Goal: Transaction & Acquisition: Purchase product/service

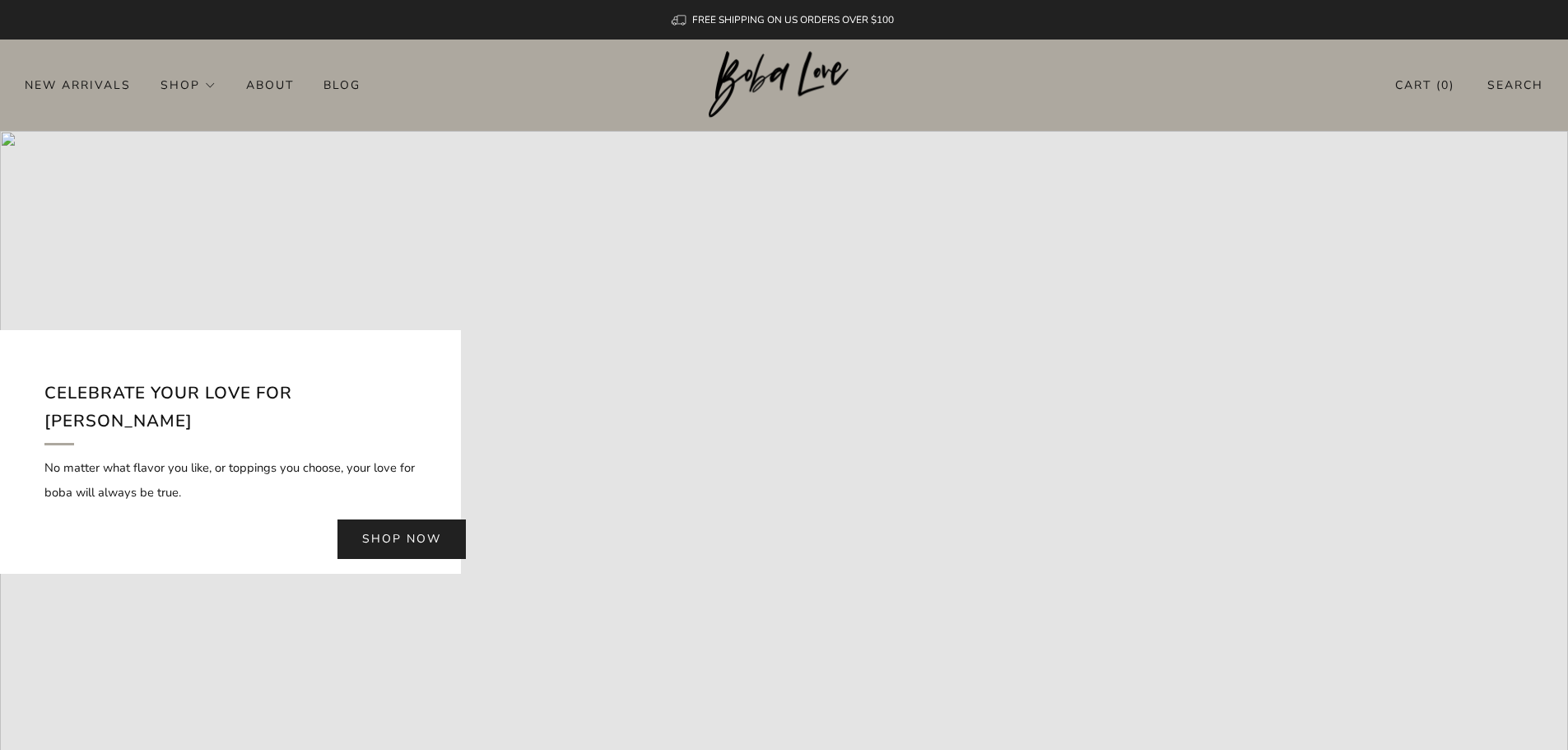
click at [384, 527] on link "Shop now" at bounding box center [402, 539] width 129 height 40
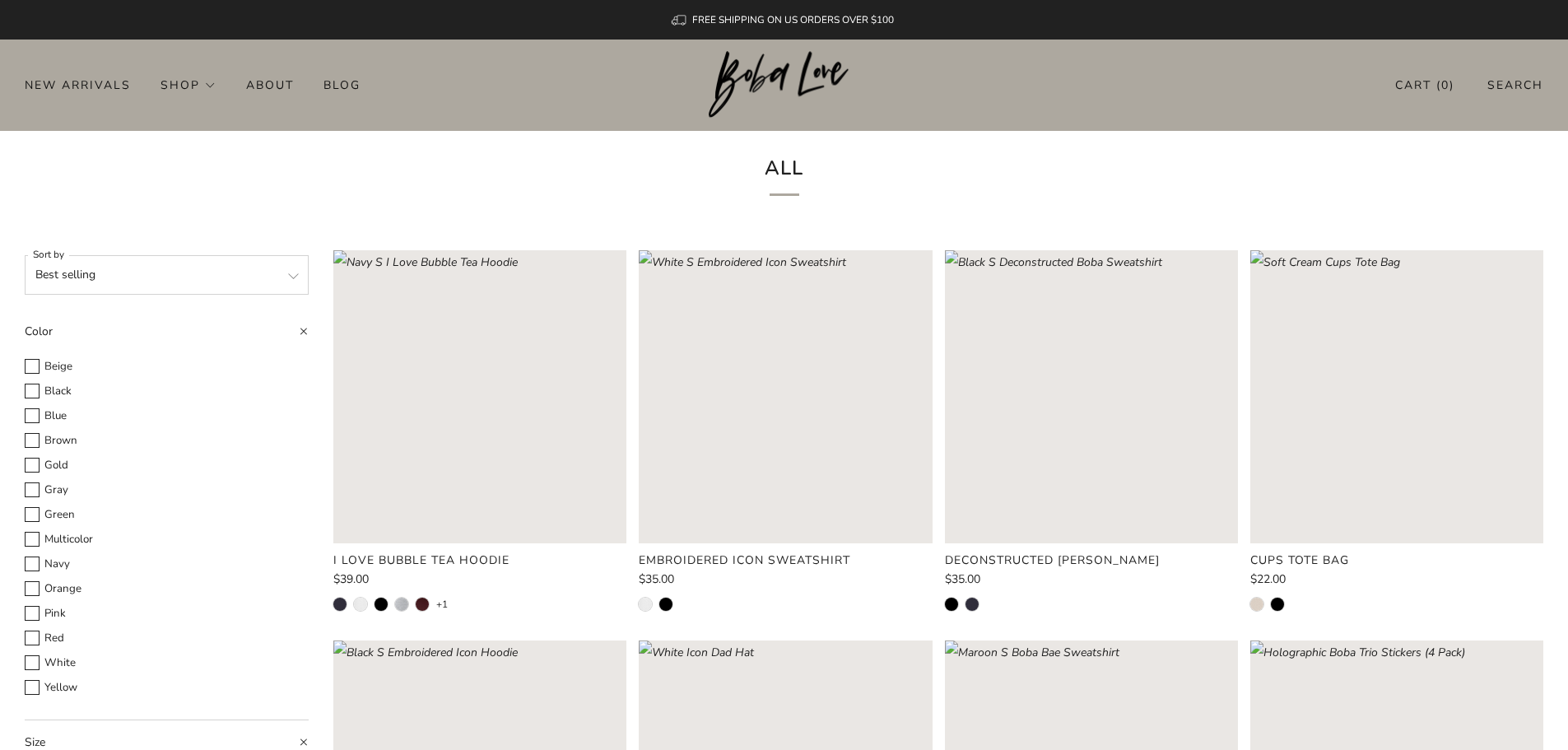
click at [204, 279] on select "Featured Best selling Alphabetically, A-Z Alphabetically, Z-A Price, low to hig…" at bounding box center [167, 274] width 284 height 40
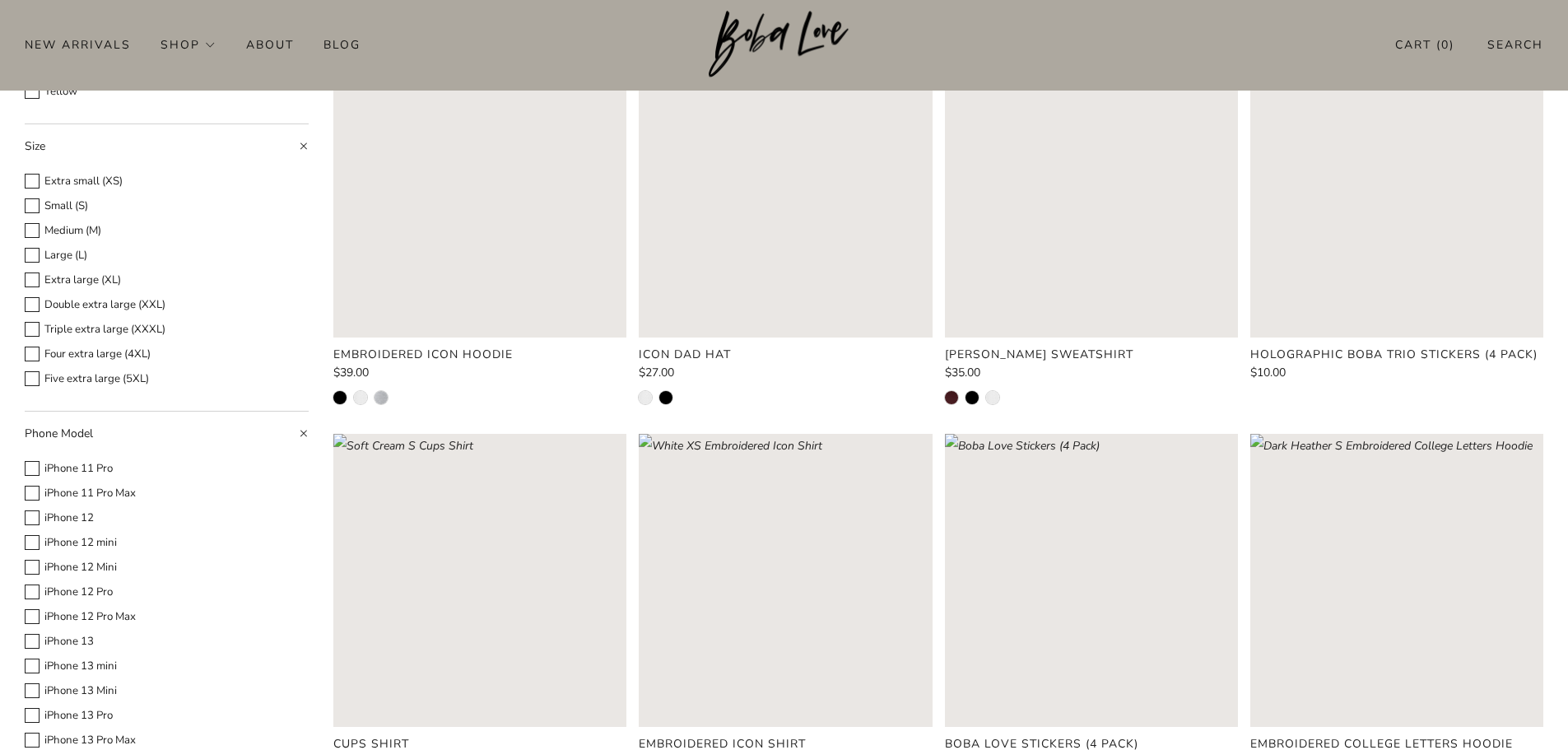
scroll to position [18, 0]
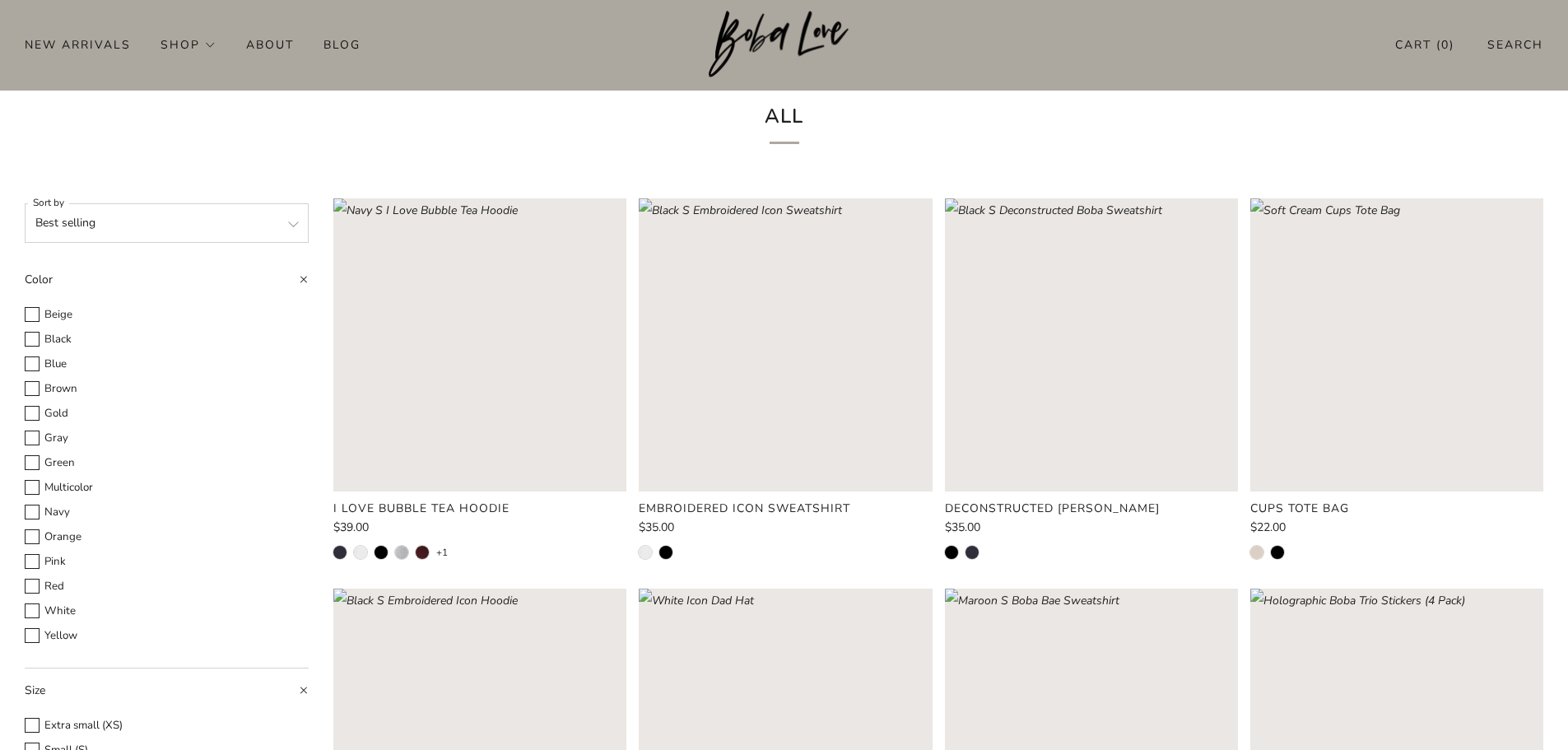
scroll to position [0, 0]
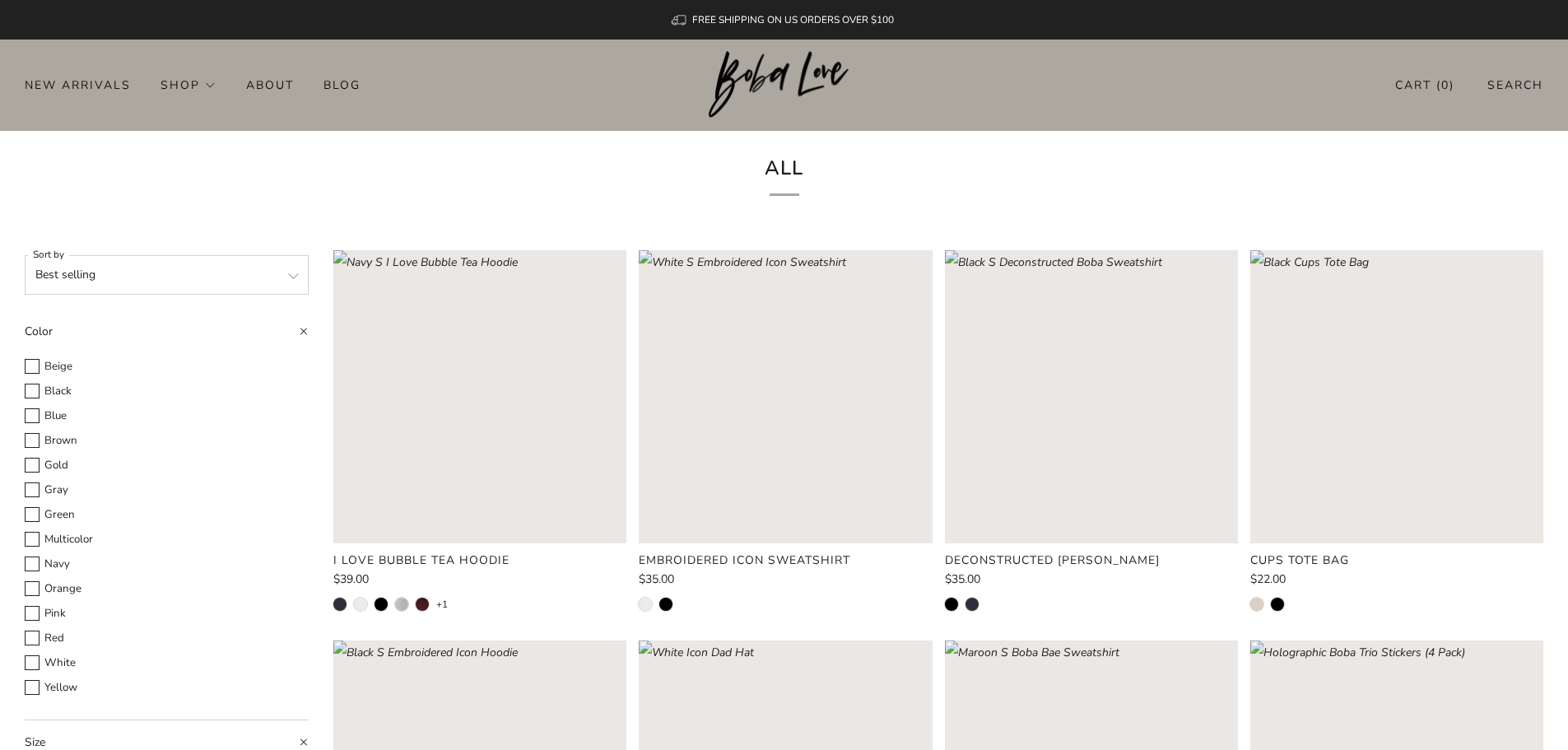
click at [1302, 401] on rect "Loading image: Soft Cream Cups Tote Bag" at bounding box center [1397, 397] width 293 height 293
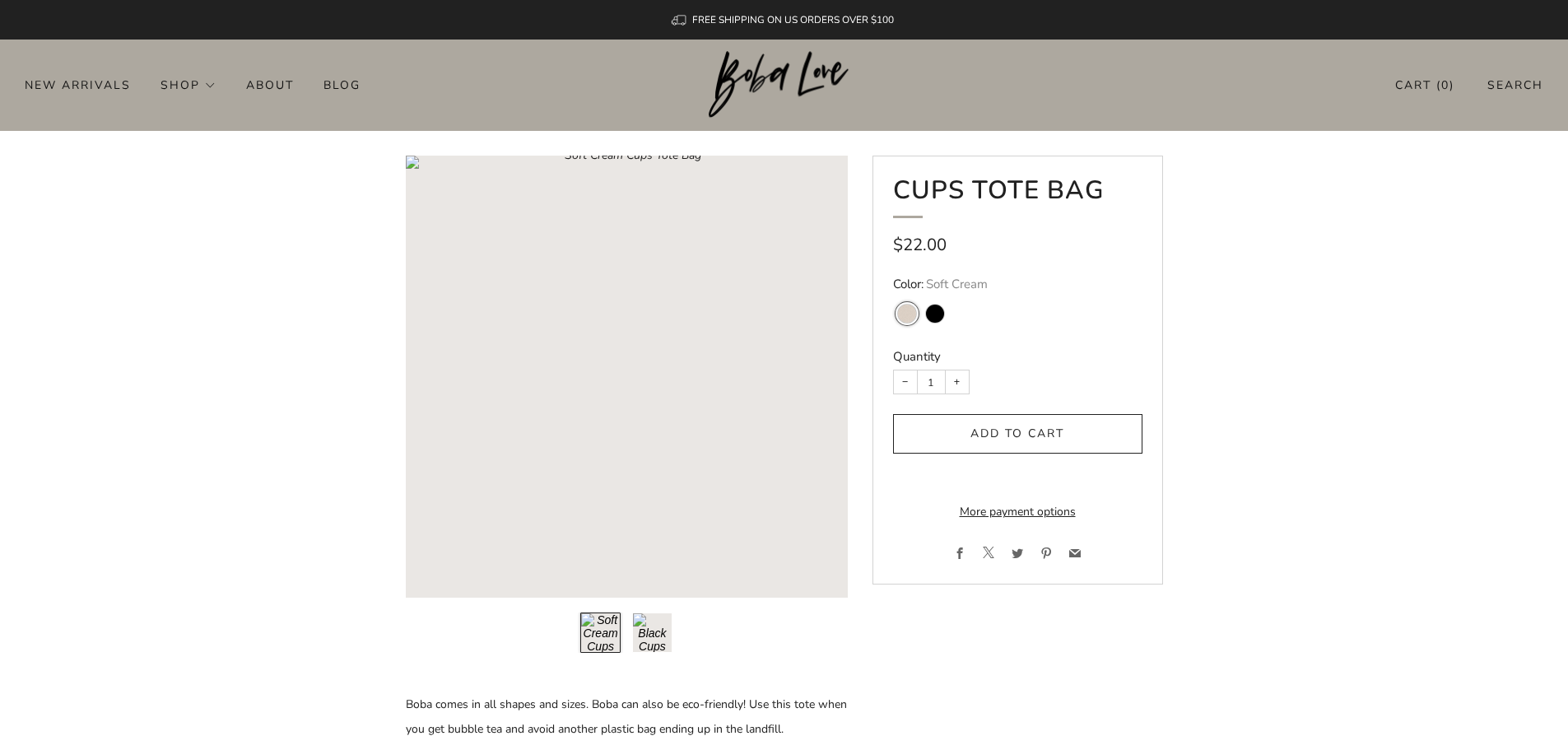
click at [1006, 427] on span "submit" at bounding box center [1018, 434] width 25 height 25
click at [1414, 101] on header "0 New Arrivals Shop Apparel All Apparel Shirts Hoodies & Sweaters Bottoms" at bounding box center [784, 86] width 1568 height 92
click at [1416, 94] on link "Cart ( 1 )" at bounding box center [1424, 85] width 59 height 27
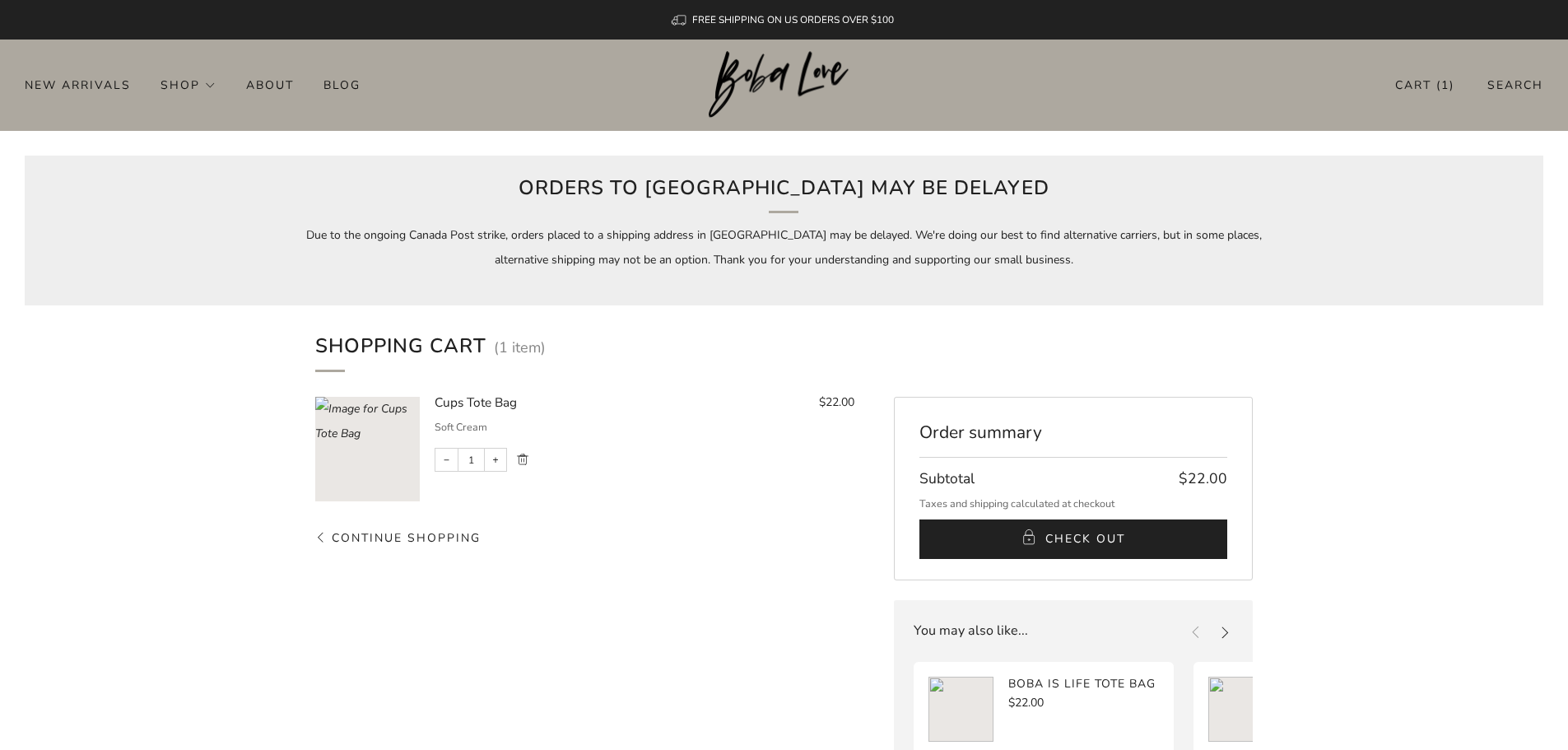
click at [370, 529] on link "Continue shopping" at bounding box center [398, 650] width 166 height 250
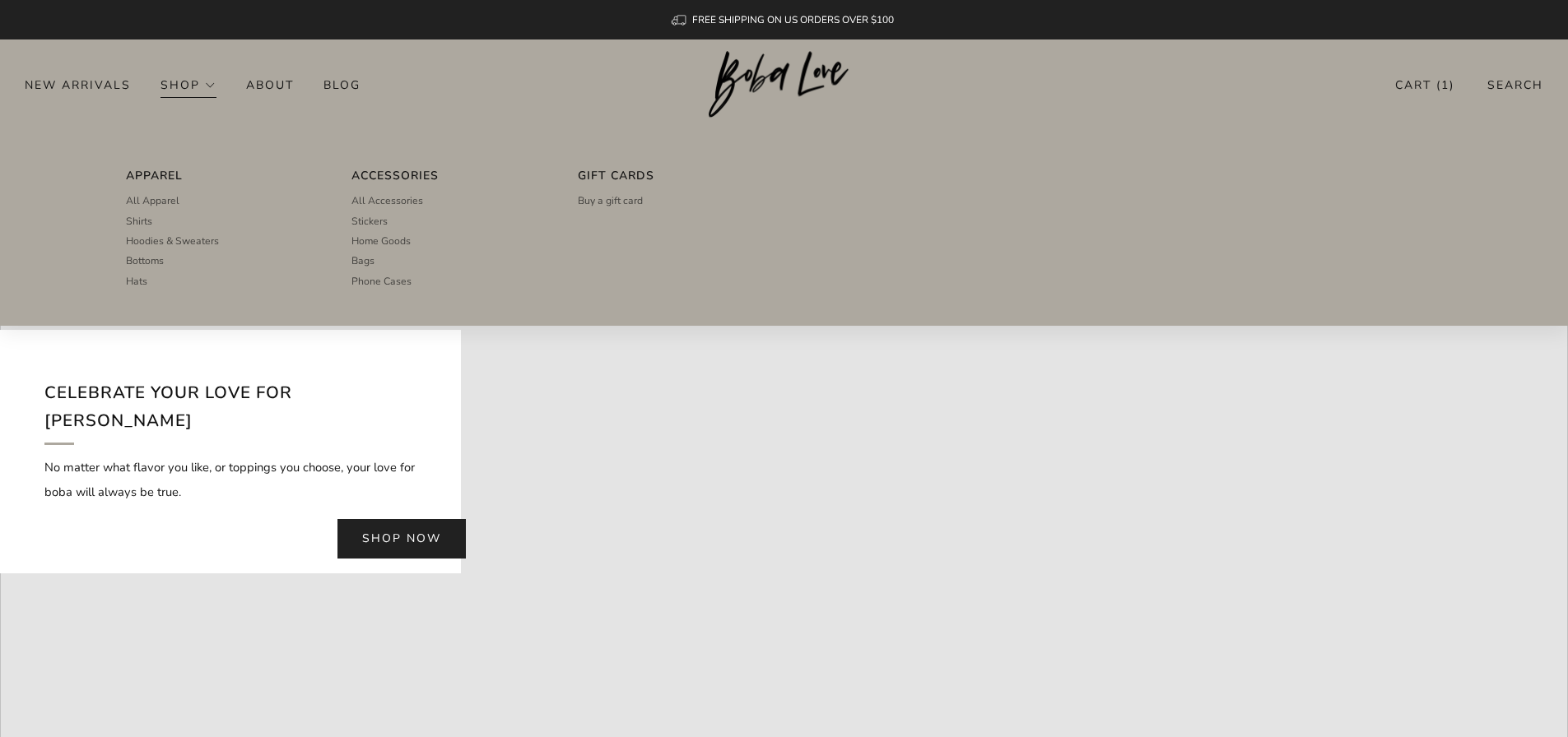
click at [161, 79] on link "Shop" at bounding box center [188, 85] width 56 height 26
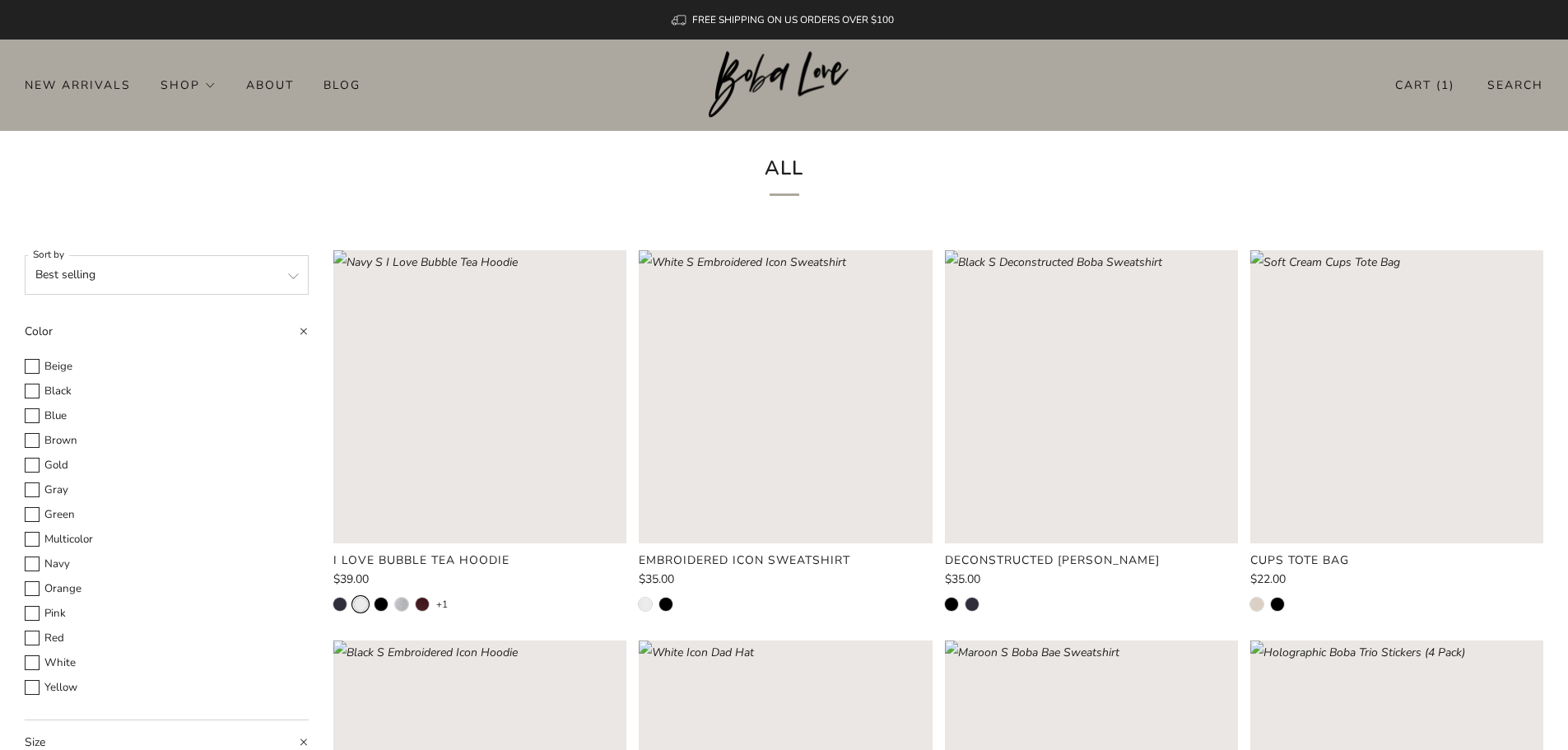
click at [354, 604] on li at bounding box center [360, 604] width 13 height 13
click at [340, 603] on li at bounding box center [340, 604] width 13 height 13
click at [421, 604] on li at bounding box center [422, 604] width 13 height 13
click at [401, 601] on li at bounding box center [401, 604] width 13 height 13
click at [381, 608] on li at bounding box center [381, 604] width 13 height 13
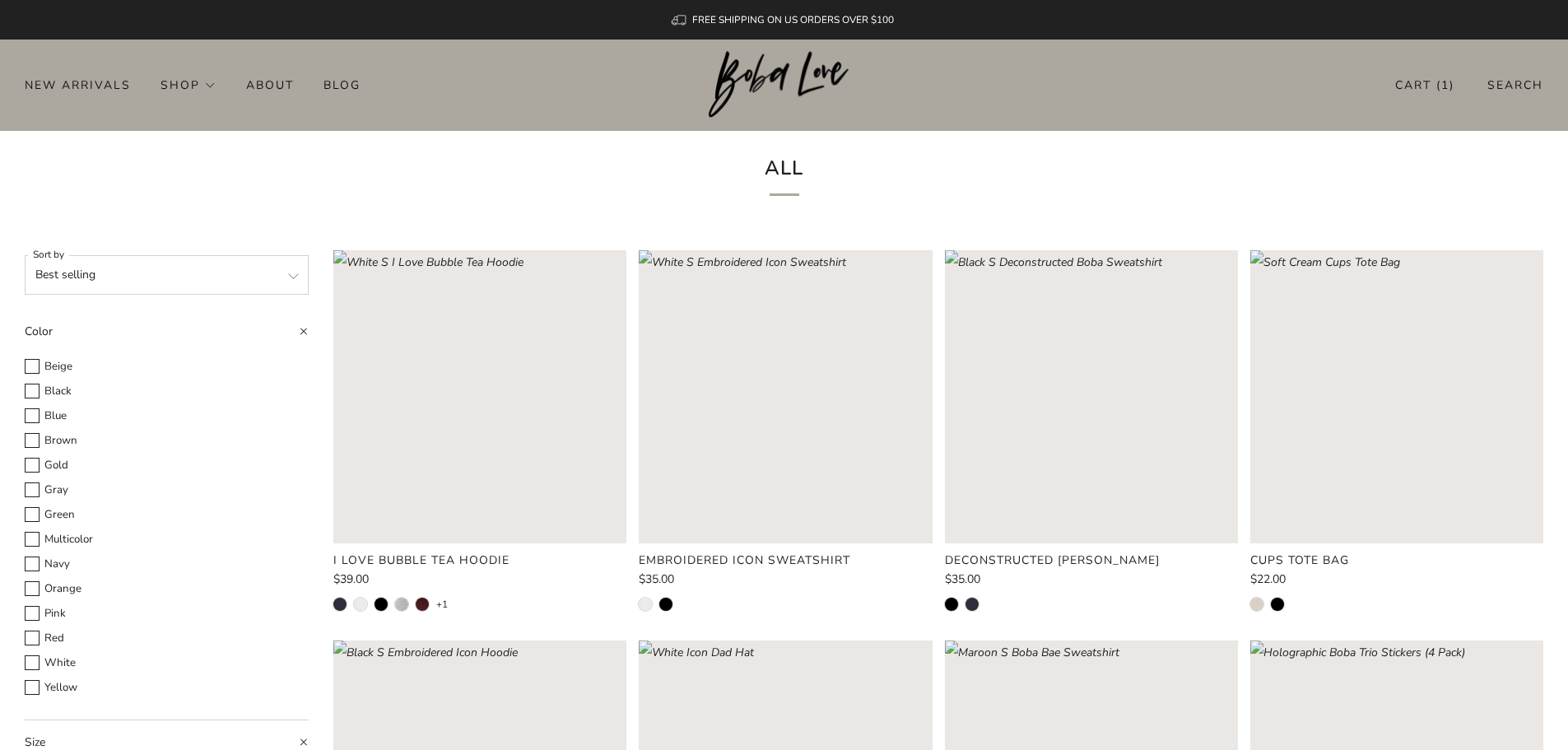
click at [484, 319] on rect "Loading image: Navy S I Love Bubble Tea Hoodie" at bounding box center [480, 397] width 293 height 293
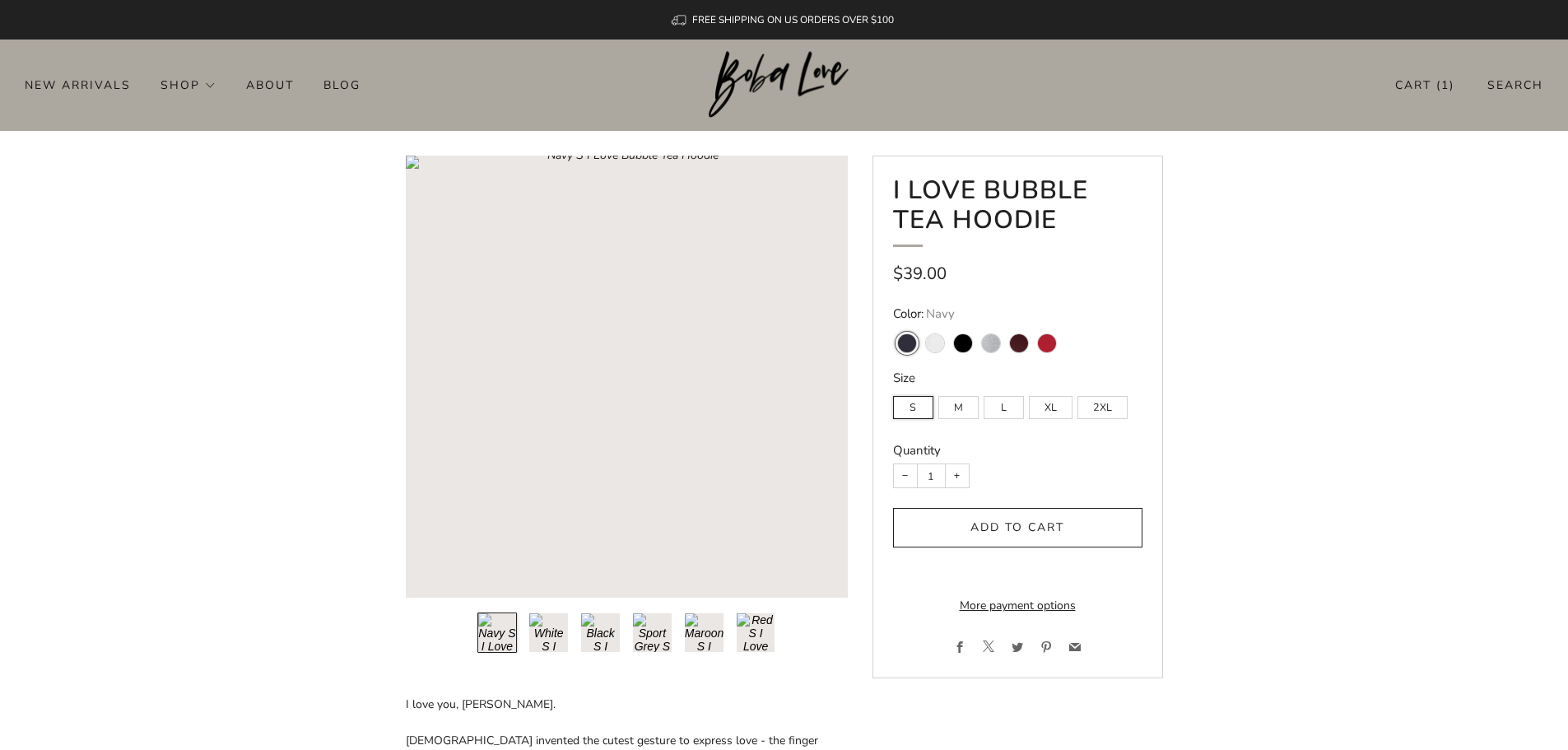
click at [726, 68] on img at bounding box center [784, 85] width 151 height 68
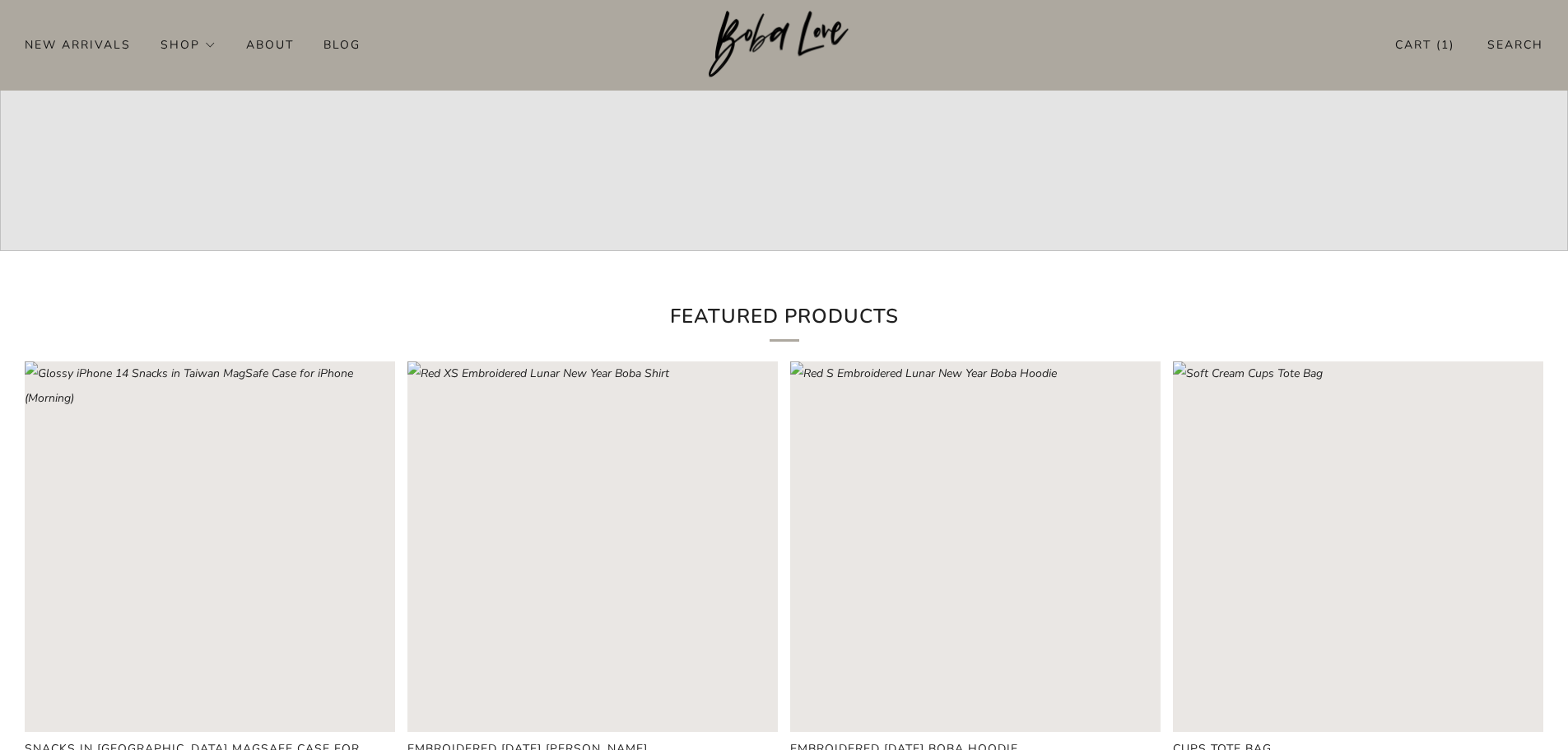
scroll to position [165, 0]
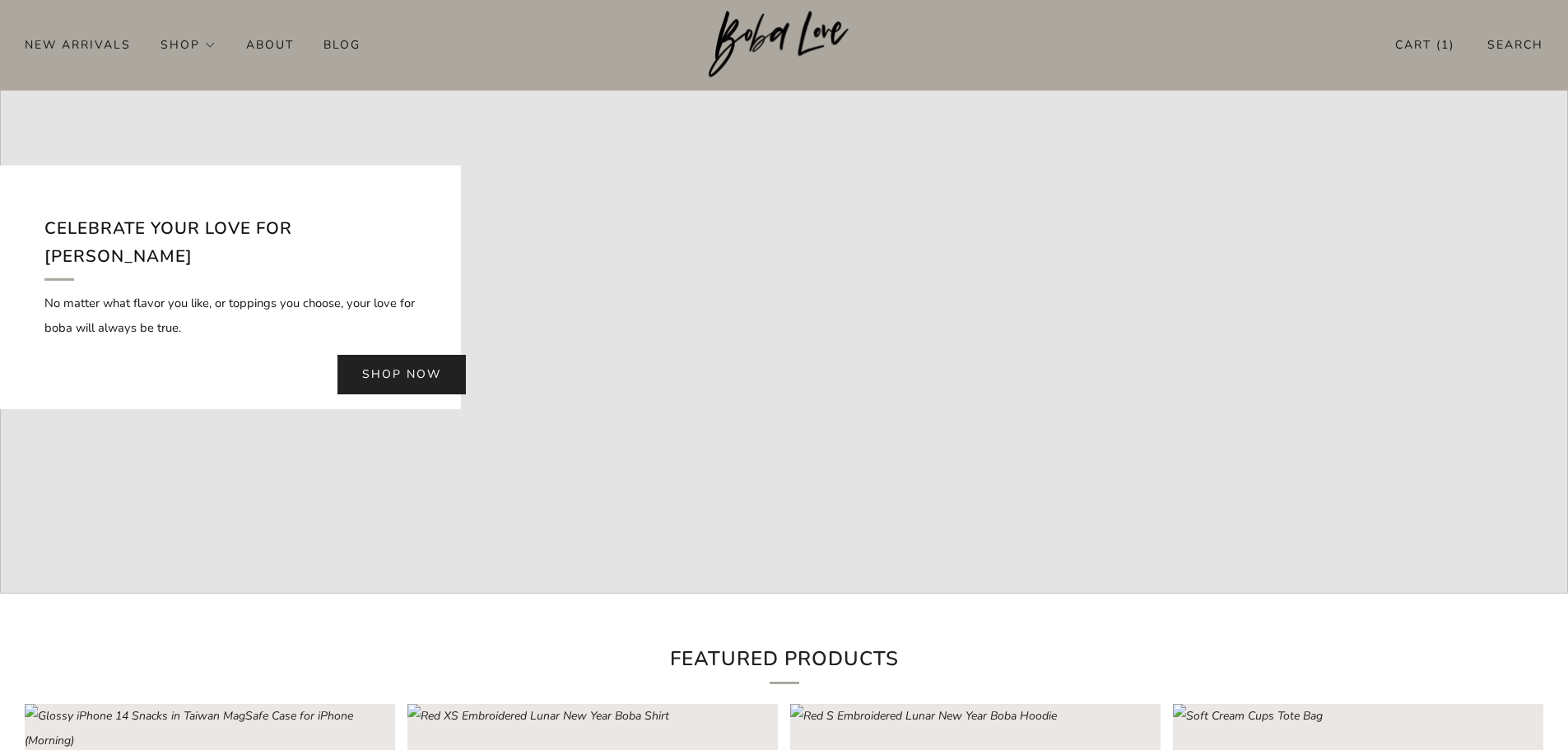
click at [796, 64] on img at bounding box center [784, 44] width 151 height 68
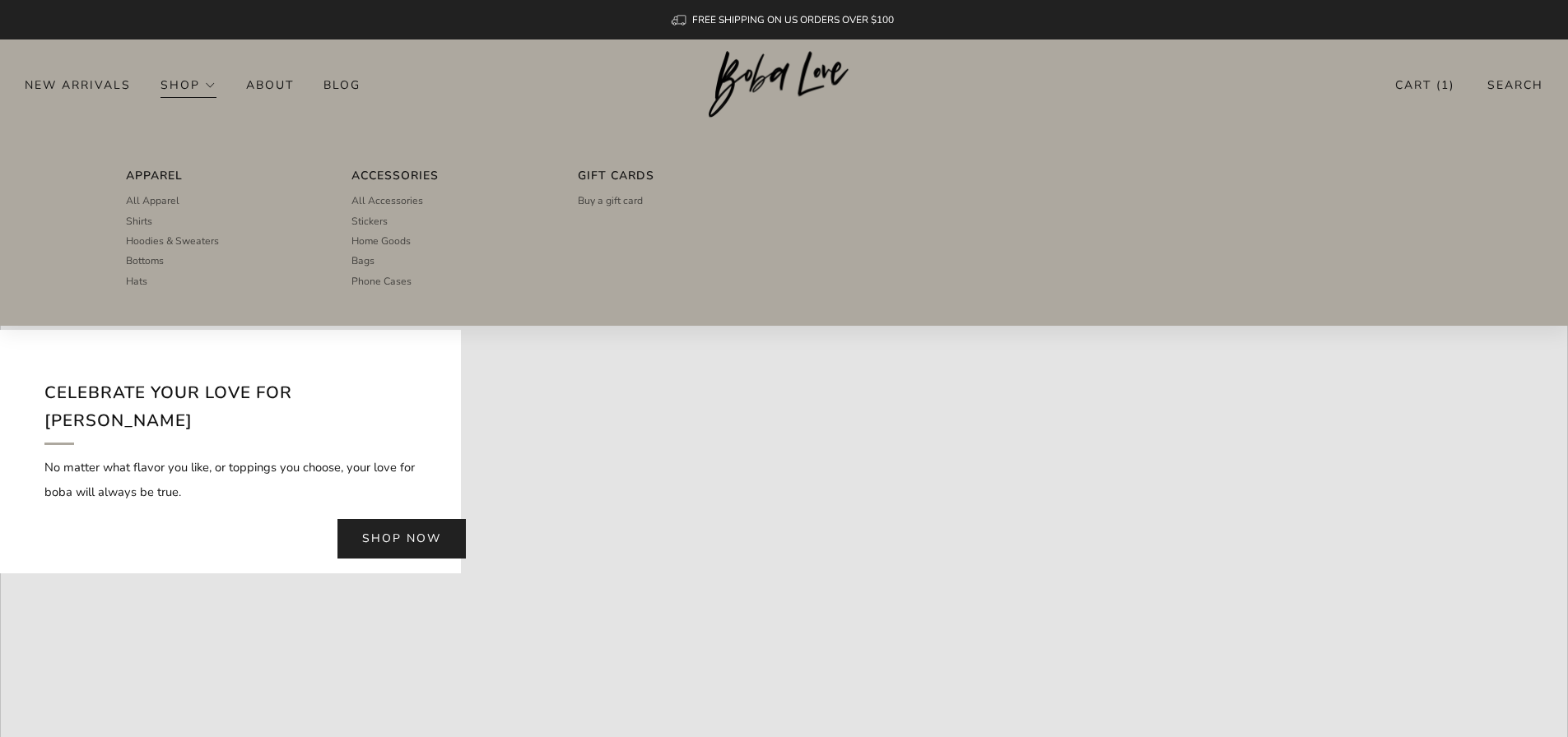
click at [211, 77] on link "Shop" at bounding box center [188, 85] width 56 height 26
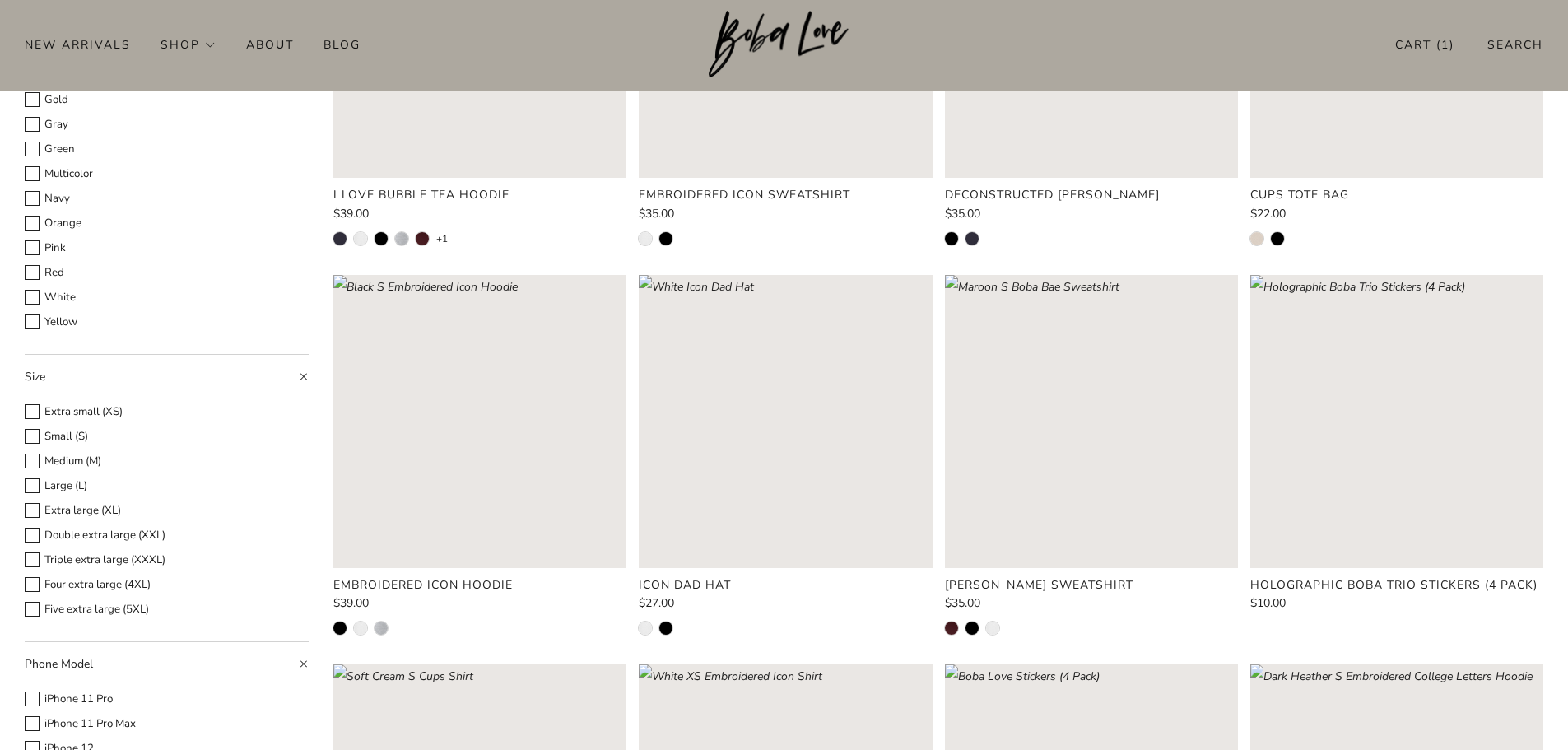
scroll to position [165, 0]
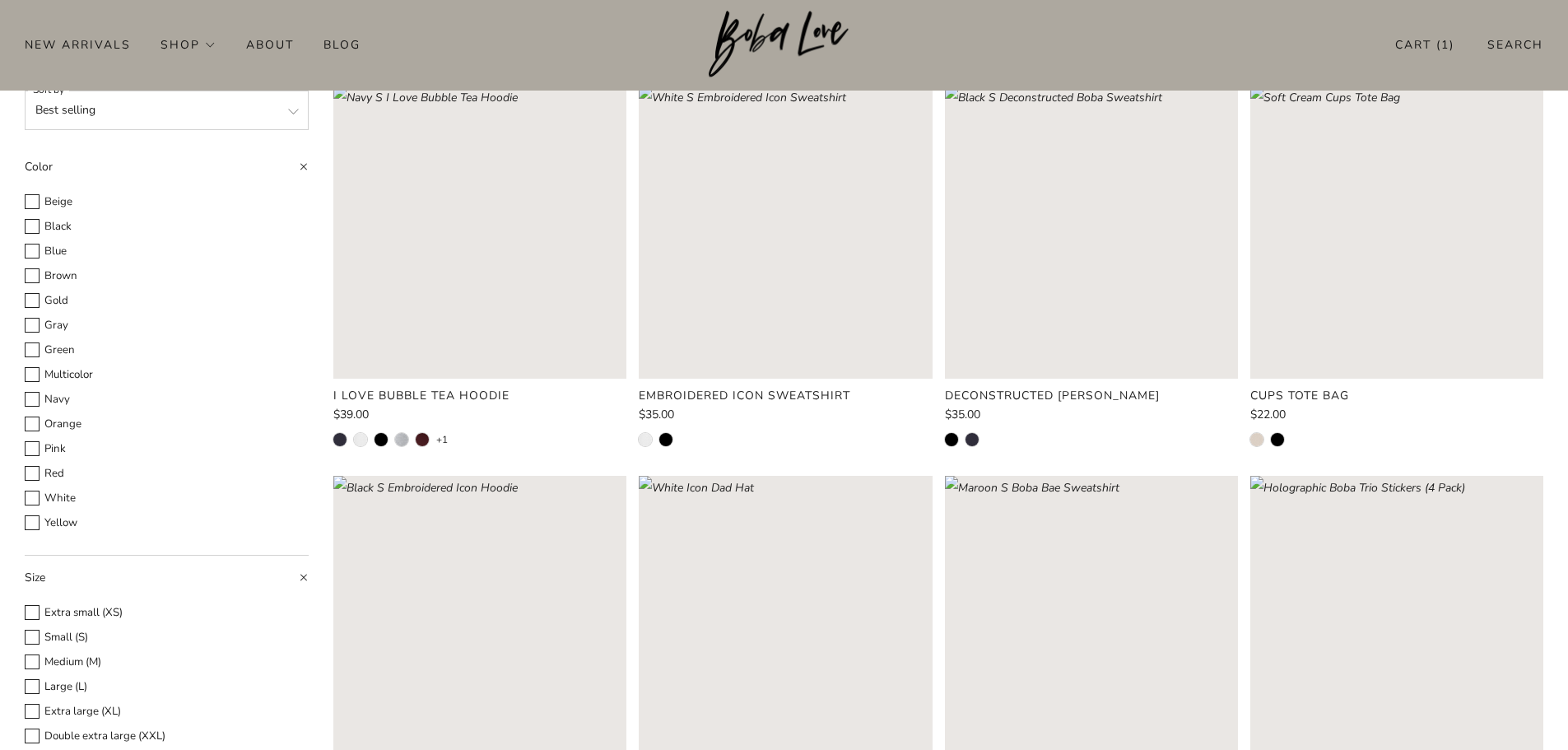
click at [644, 43] on div "New Arrivals Shop Apparel All Apparel Shirts Hoodies & Sweaters Bottoms Hats Ba…" at bounding box center [784, 44] width 1568 height 26
click at [742, 34] on img at bounding box center [784, 44] width 151 height 68
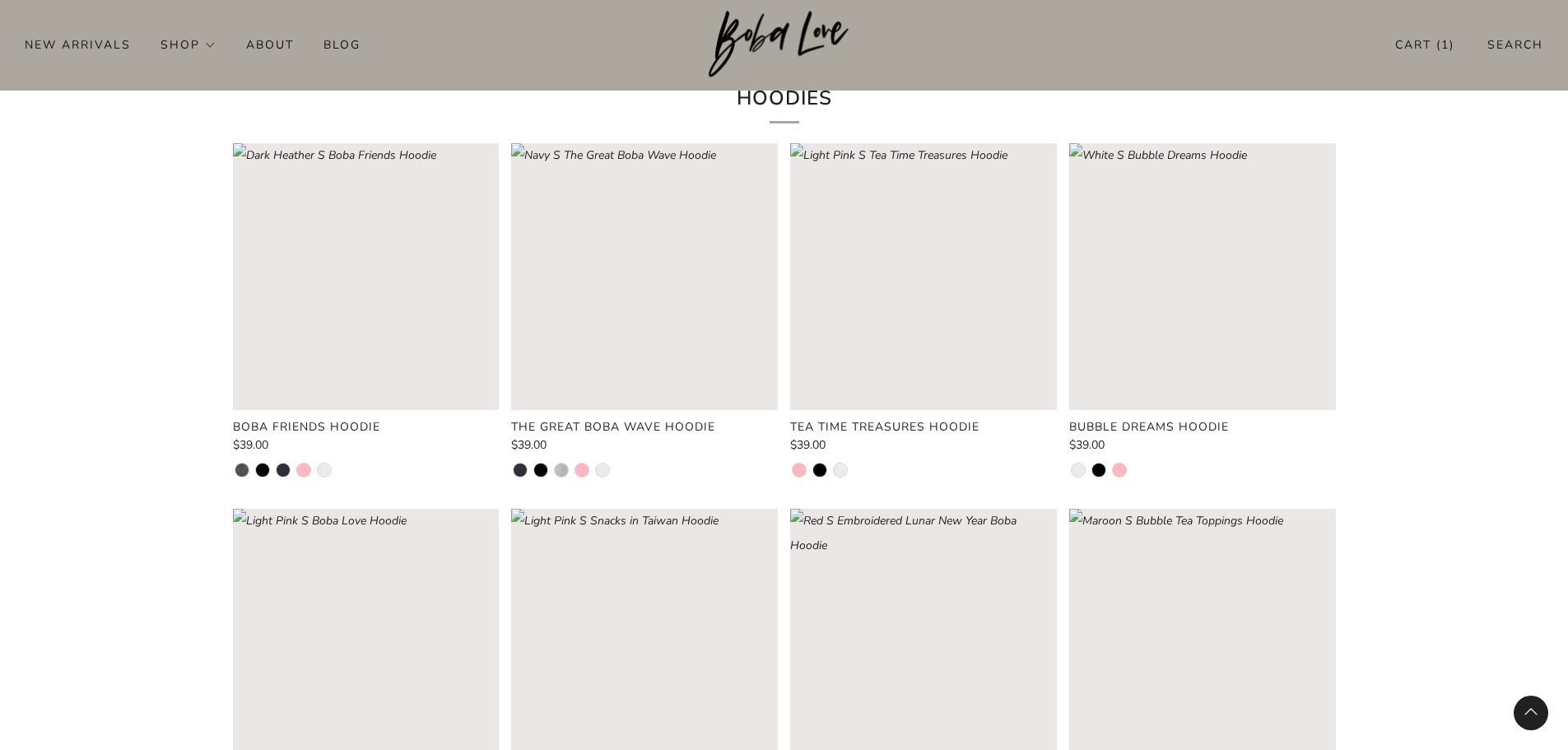
scroll to position [3874, 0]
click at [818, 472] on li at bounding box center [819, 468] width 13 height 13
click at [840, 474] on li at bounding box center [840, 468] width 13 height 13
click at [827, 351] on rect "Loading image: Light Pink S Tea Time Treasures Hoodie" at bounding box center [923, 274] width 266 height 266
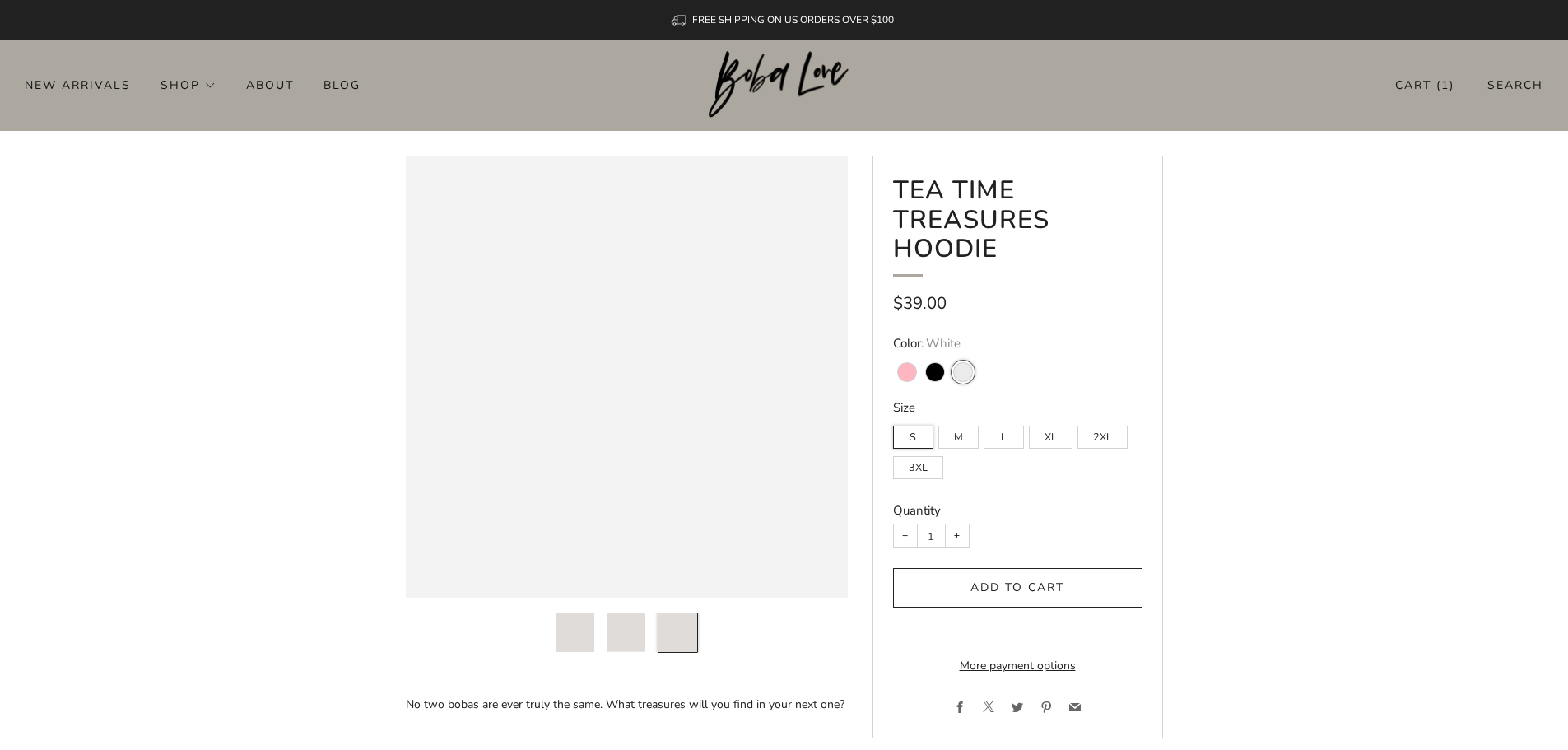
scroll to position [165, 0]
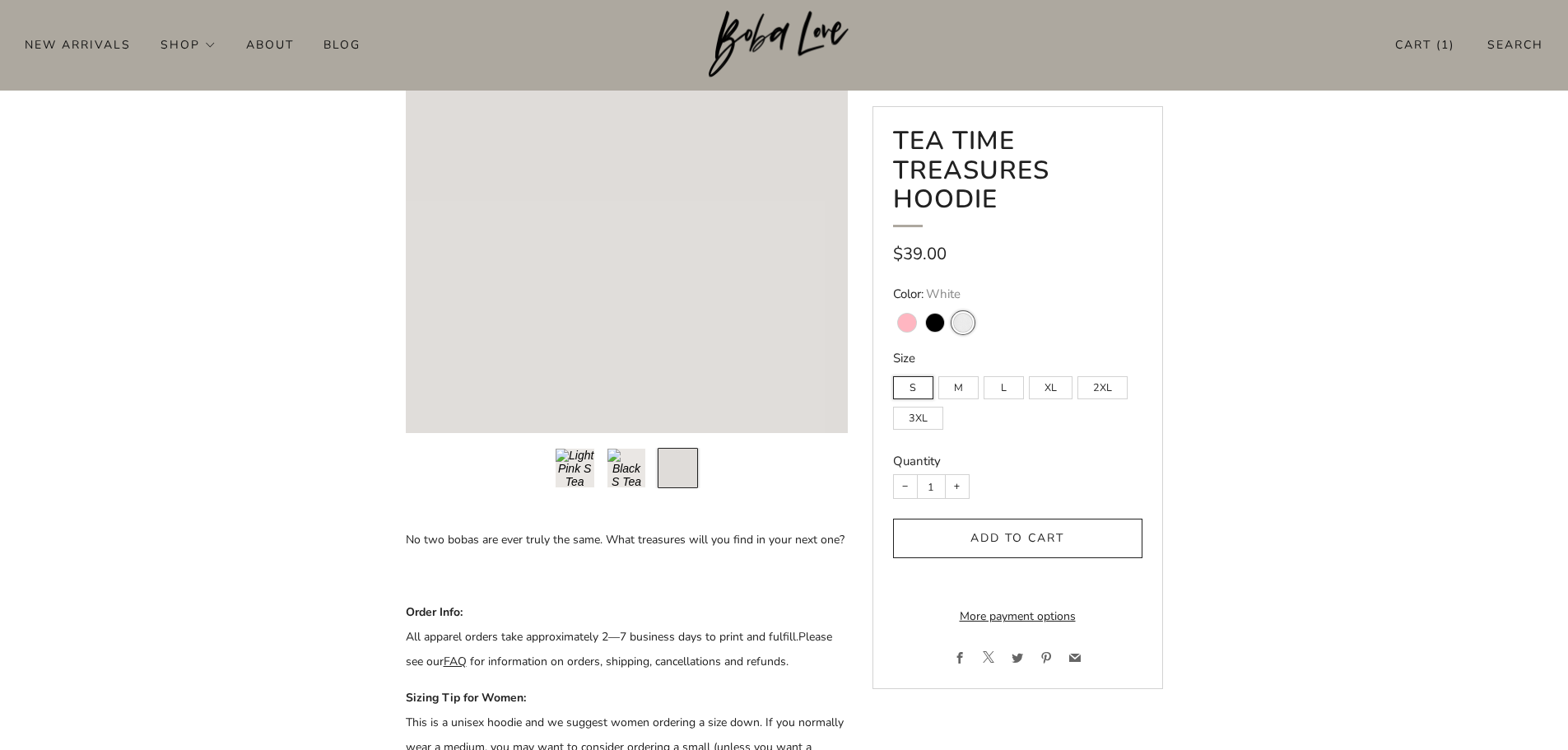
click at [935, 317] on variant-swatch "Black" at bounding box center [935, 323] width 19 height 19
click at [921, 304] on input "Black" at bounding box center [920, 303] width 1 height 1
radio input "true"
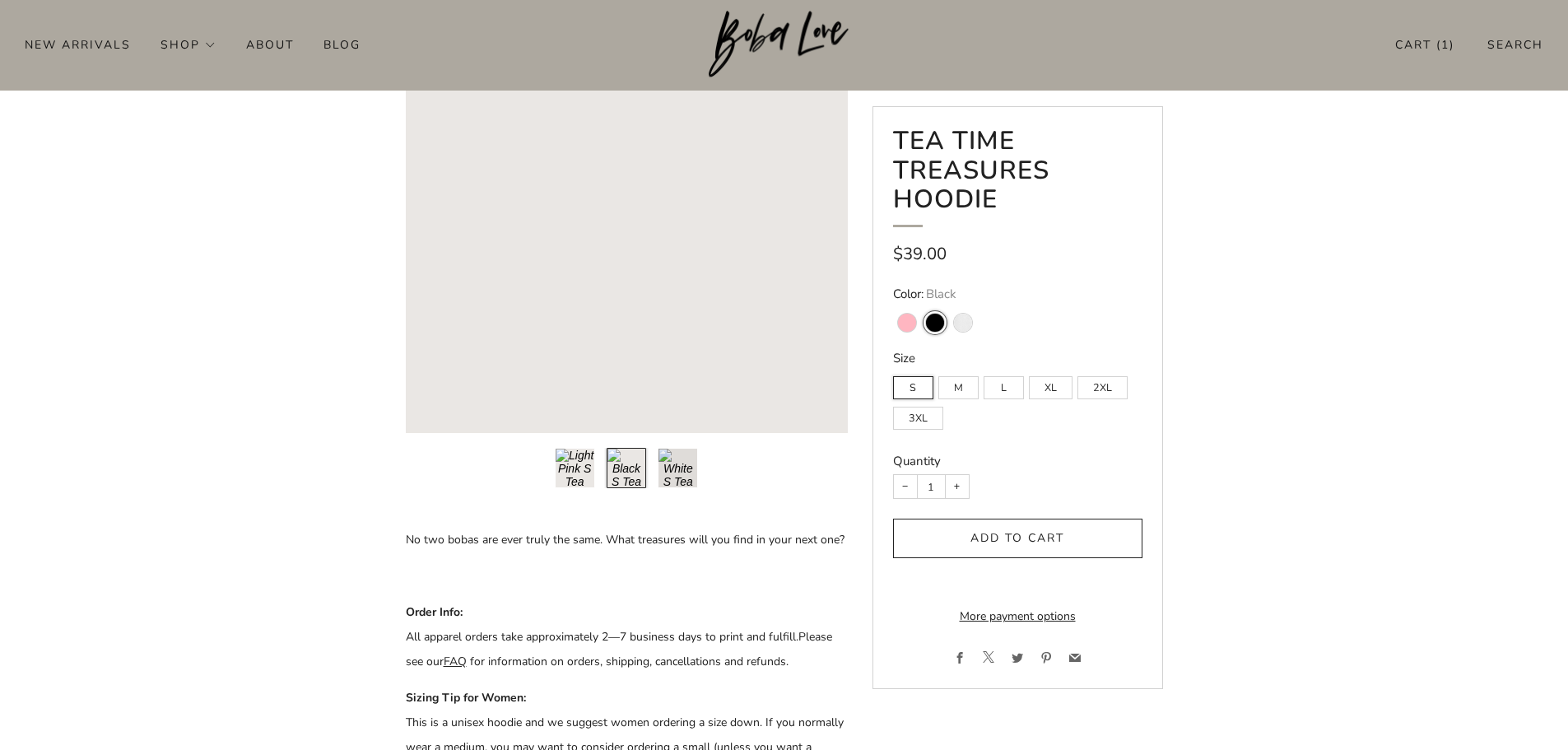
click at [909, 320] on variant-swatch "Light Pink" at bounding box center [907, 323] width 19 height 19
click at [893, 304] on input "Light Pink" at bounding box center [892, 303] width 1 height 1
radio input "true"
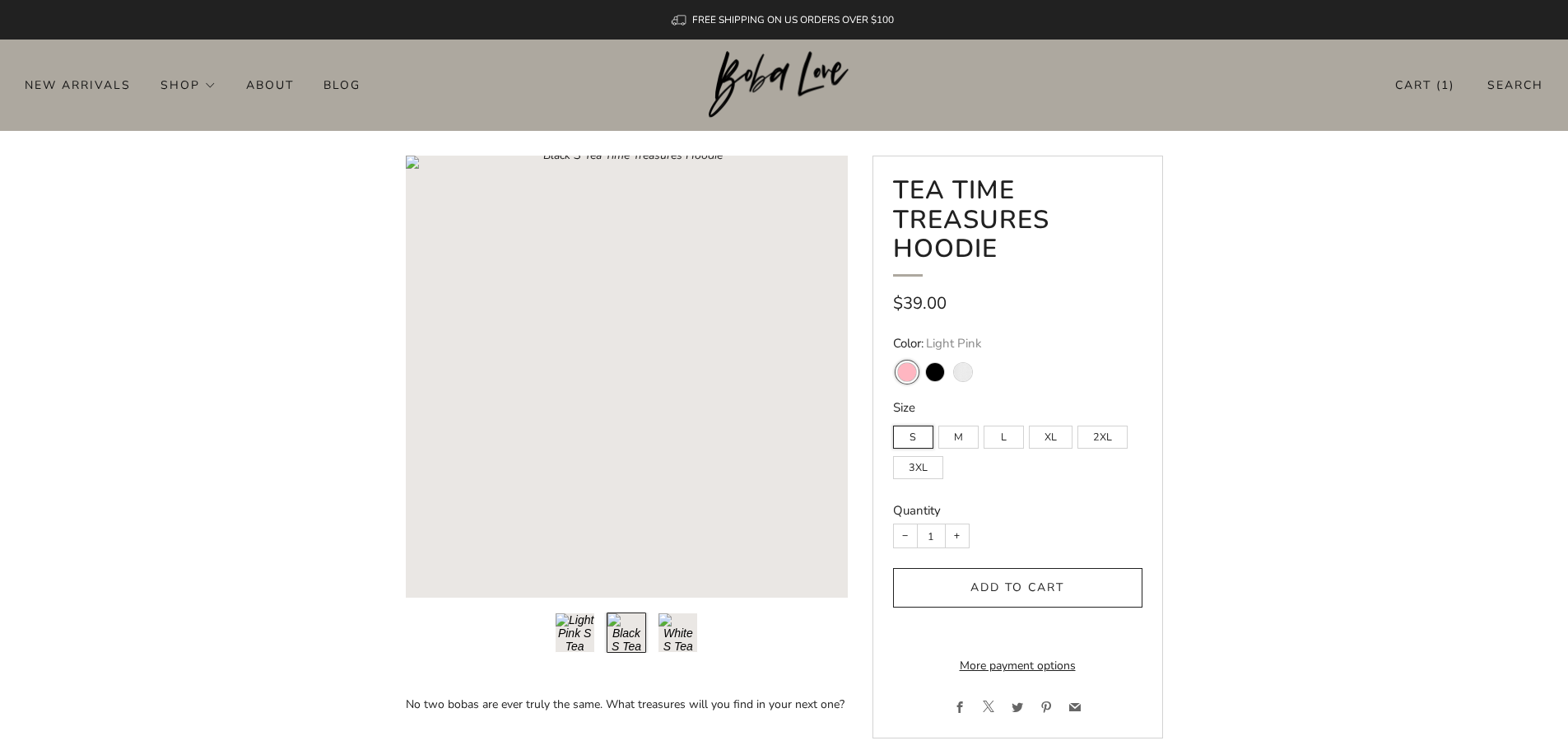
click at [938, 379] on variant-swatch "Black" at bounding box center [935, 372] width 19 height 19
click at [921, 353] on input "Black" at bounding box center [920, 352] width 1 height 1
radio input "true"
click at [899, 370] on variant-swatch "Light Pink" at bounding box center [907, 372] width 19 height 19
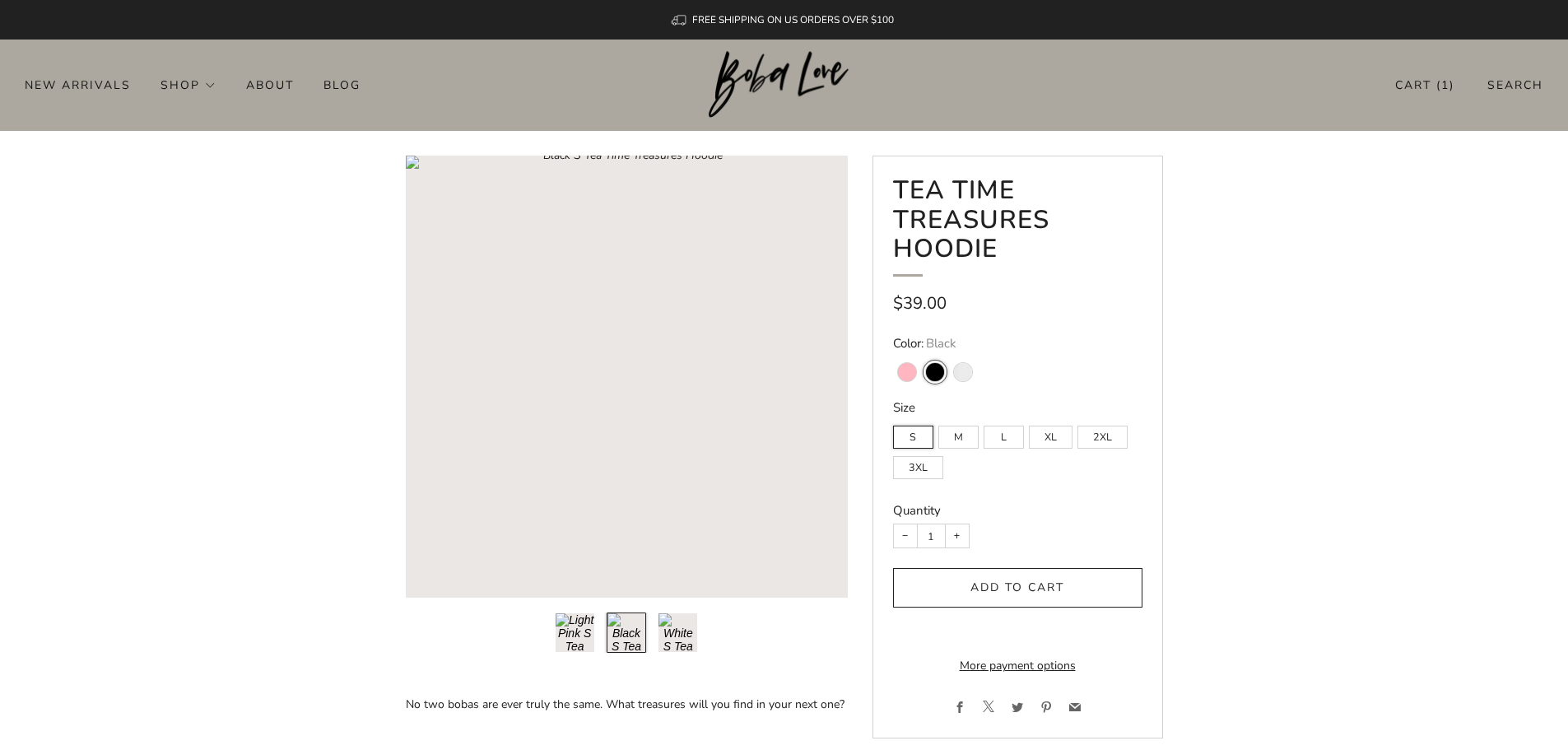
click at [893, 353] on input "Light Pink" at bounding box center [892, 352] width 1 height 1
radio input "true"
click at [963, 377] on variant-swatch "White" at bounding box center [963, 372] width 19 height 19
click at [949, 353] on input "White" at bounding box center [948, 352] width 1 height 1
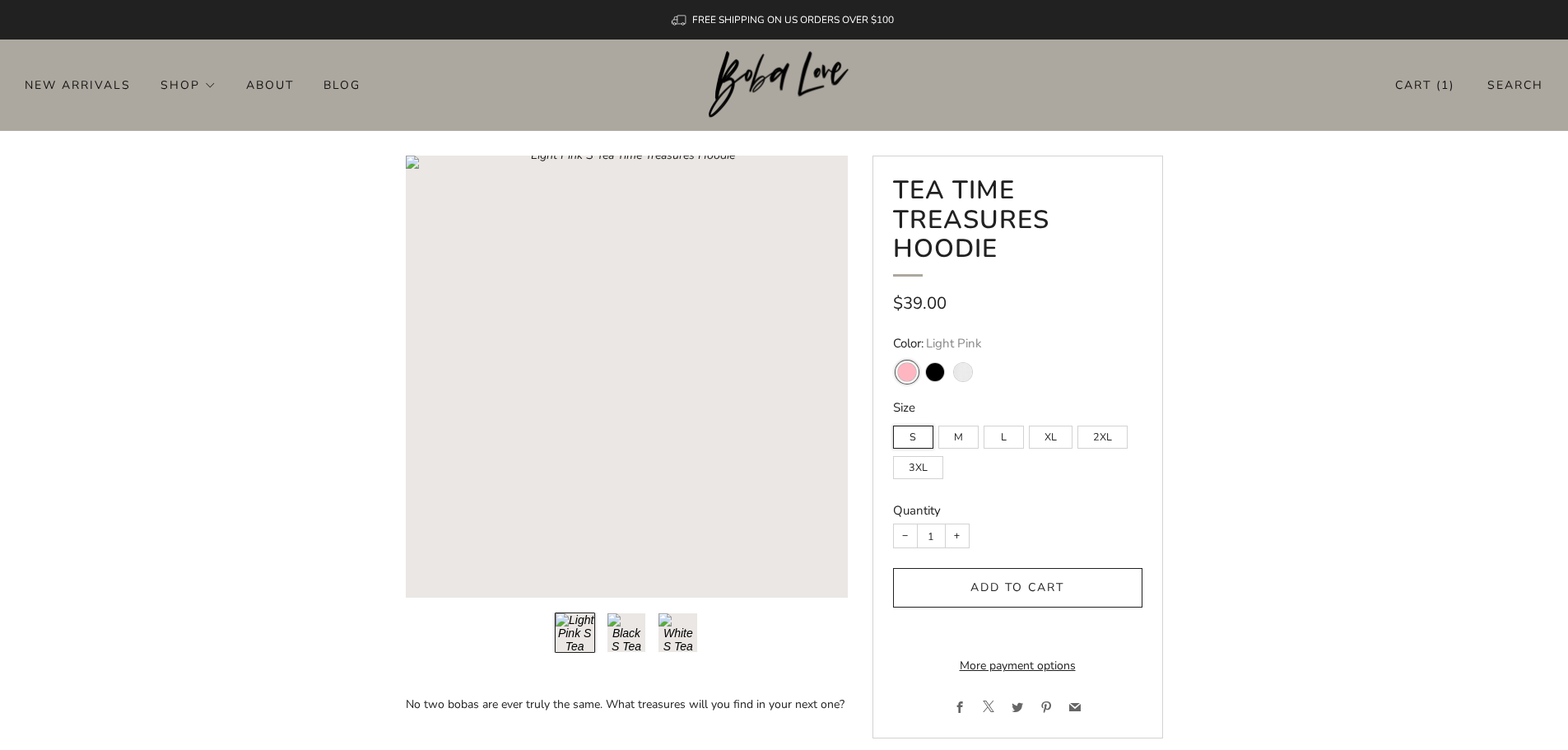
radio input "true"
click at [1515, 89] on link "Search" at bounding box center [1515, 85] width 56 height 27
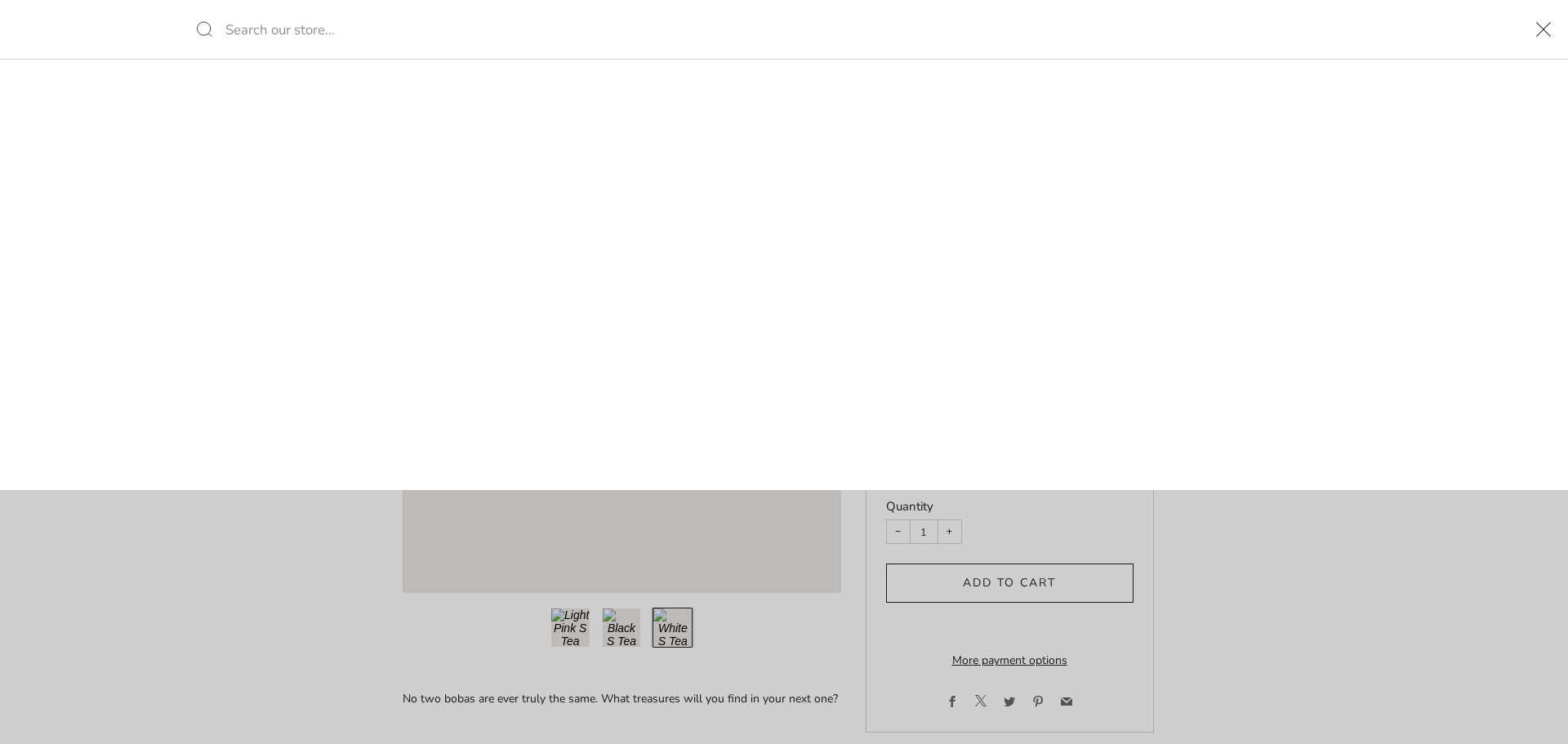
click at [1542, 29] on button "close" at bounding box center [1544, 29] width 49 height 59
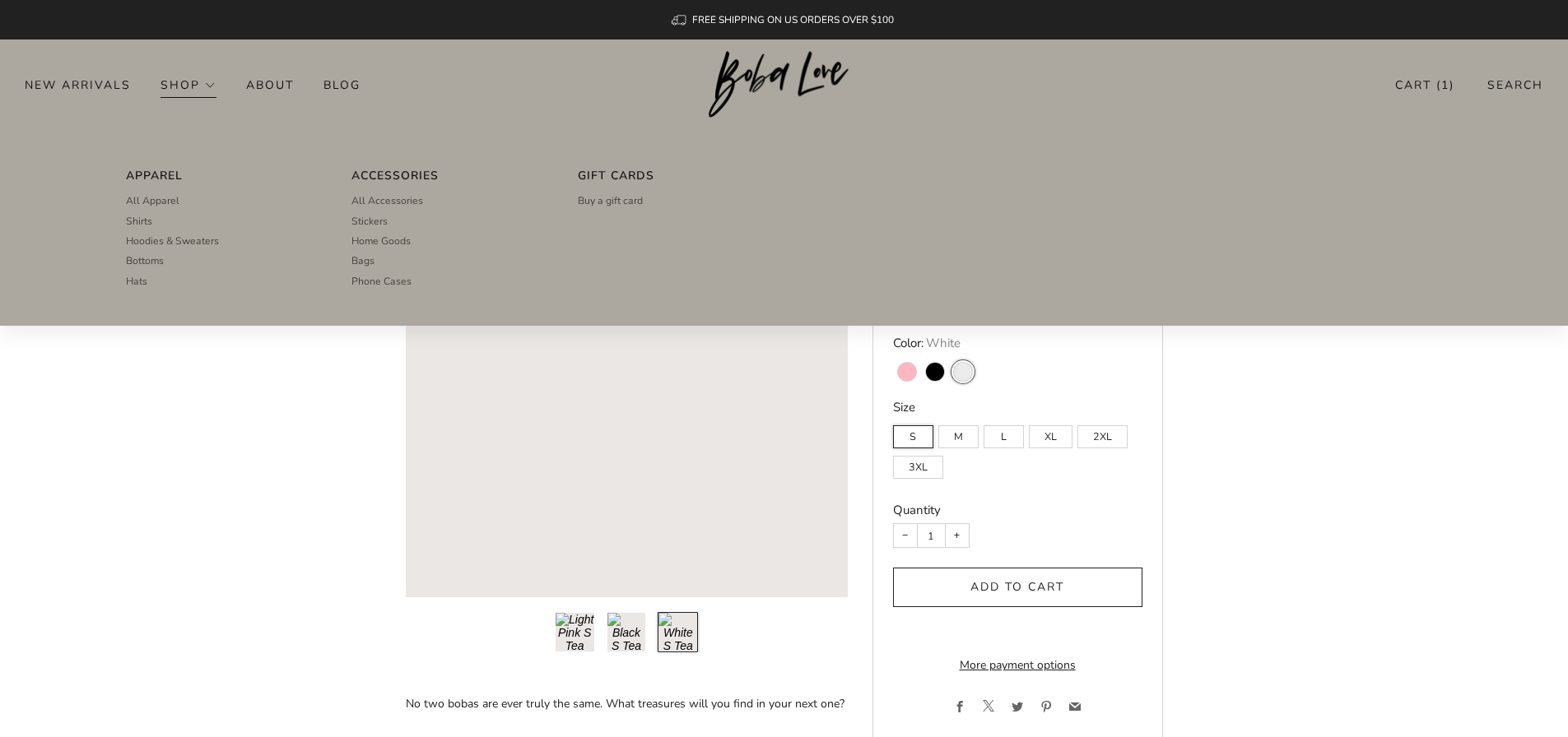
click at [713, 71] on img at bounding box center [784, 85] width 151 height 68
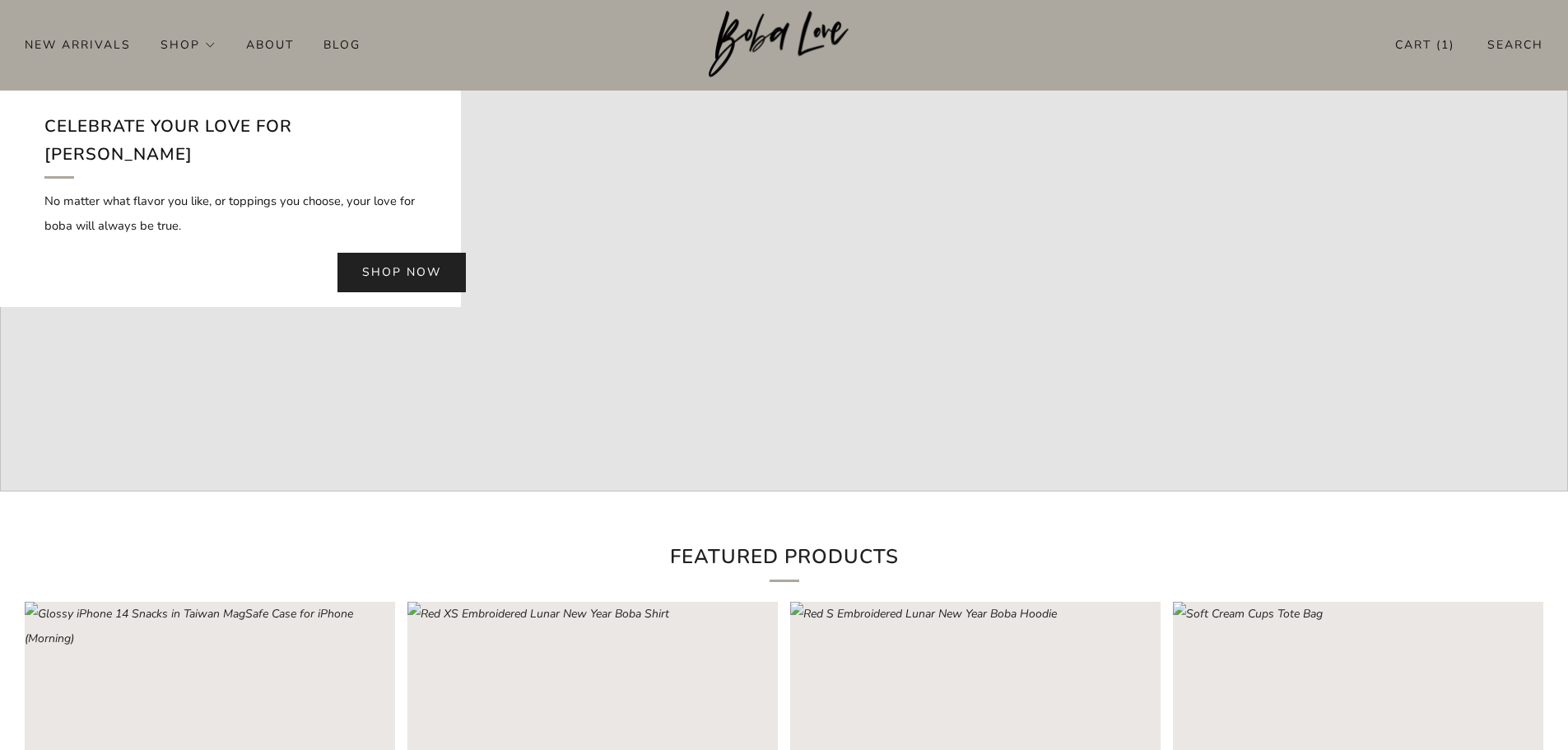
scroll to position [659, 0]
